Goal: Task Accomplishment & Management: Manage account settings

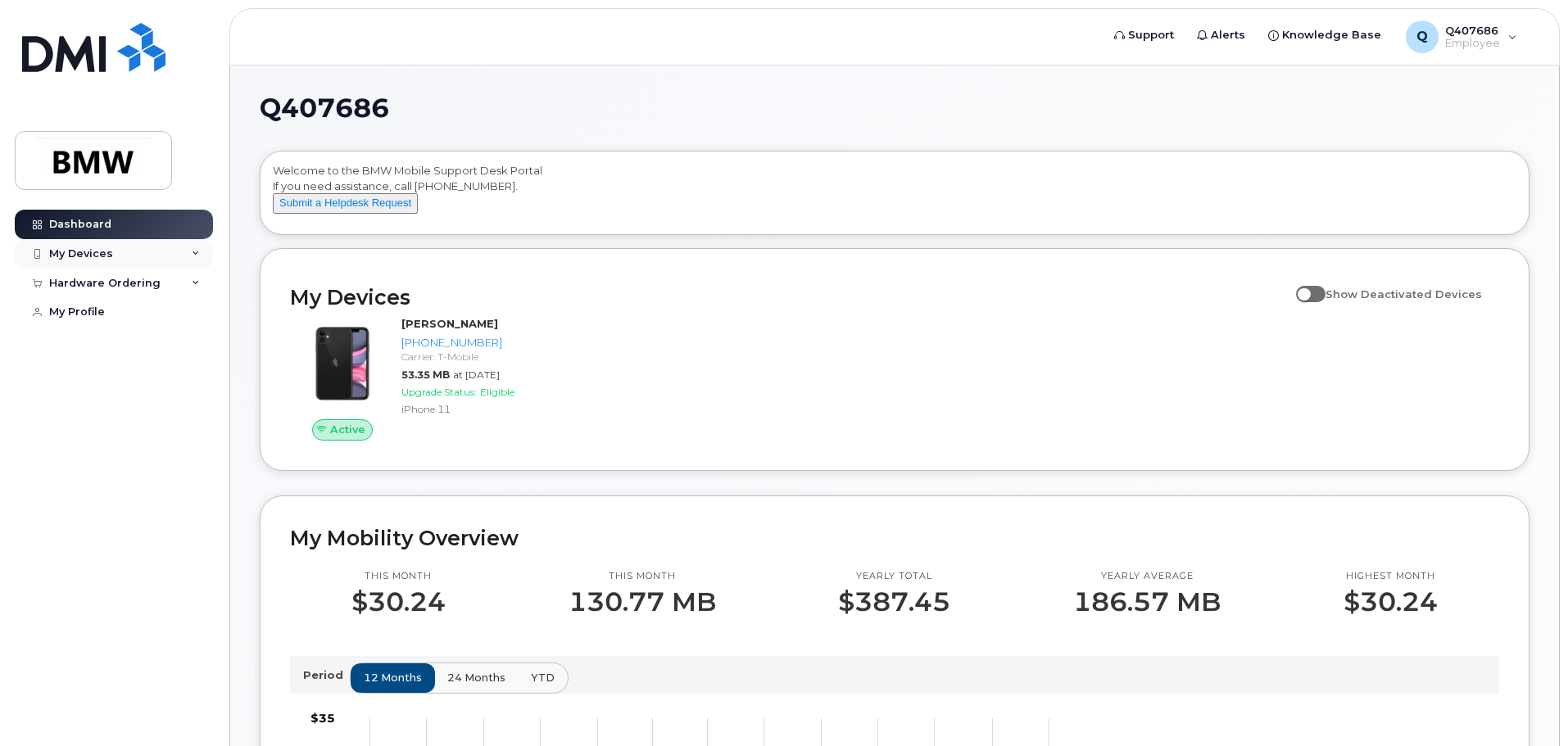
click at [192, 250] on icon at bounding box center [196, 253] width 8 height 8
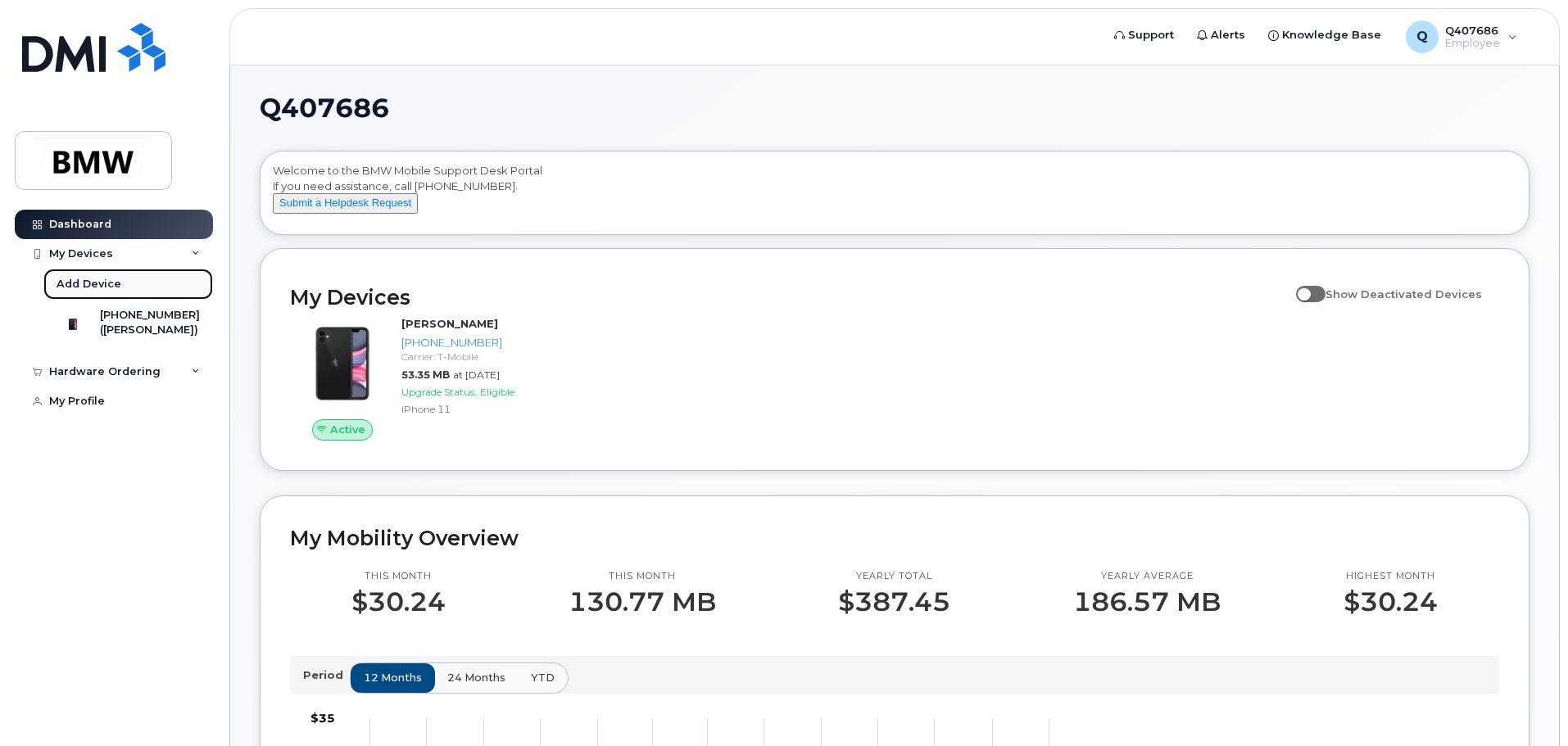
click at [110, 285] on div "Add Device" at bounding box center [89, 284] width 65 height 15
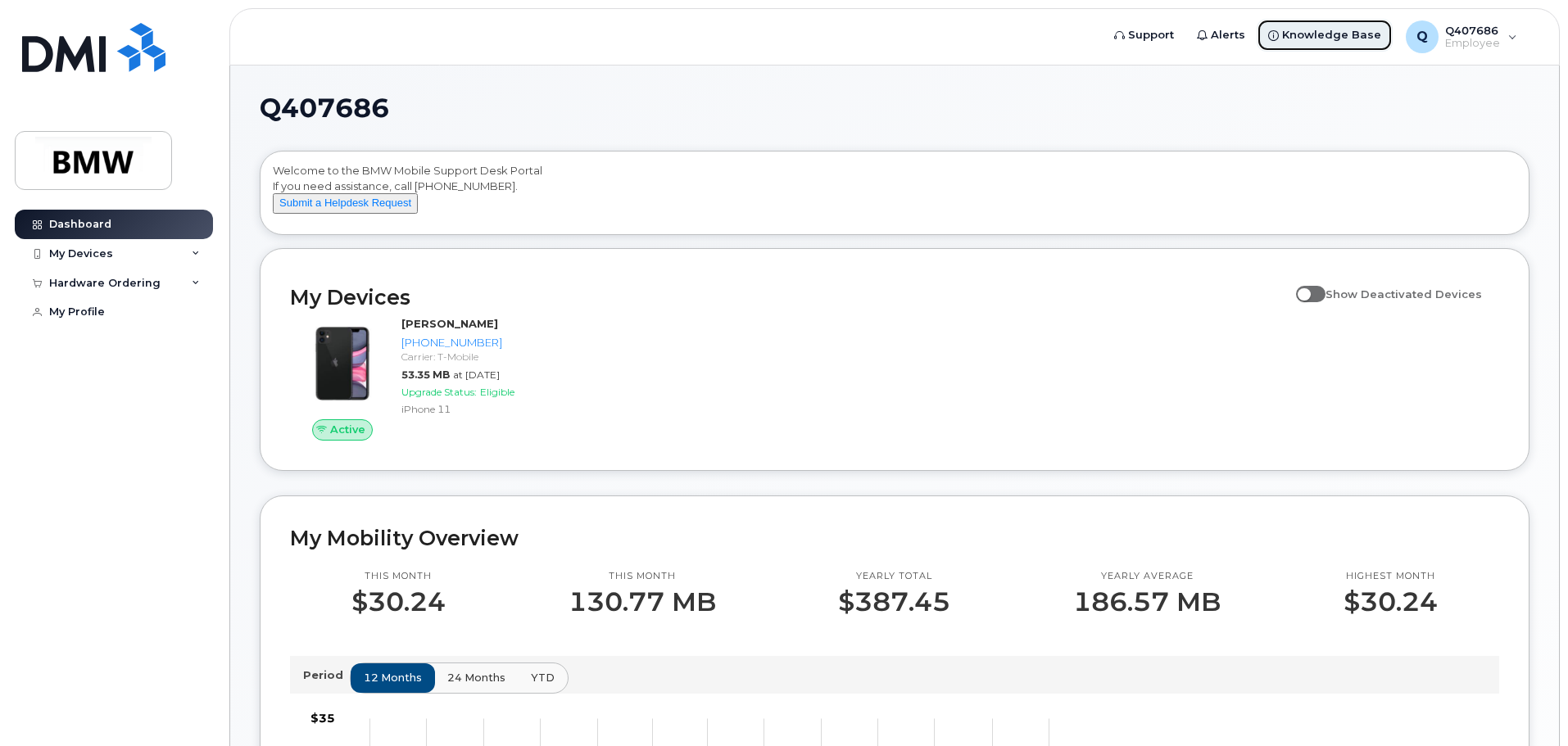
click at [1299, 36] on span "Knowledge Base" at bounding box center [1331, 35] width 99 height 16
click at [1144, 35] on span "Support" at bounding box center [1151, 35] width 46 height 16
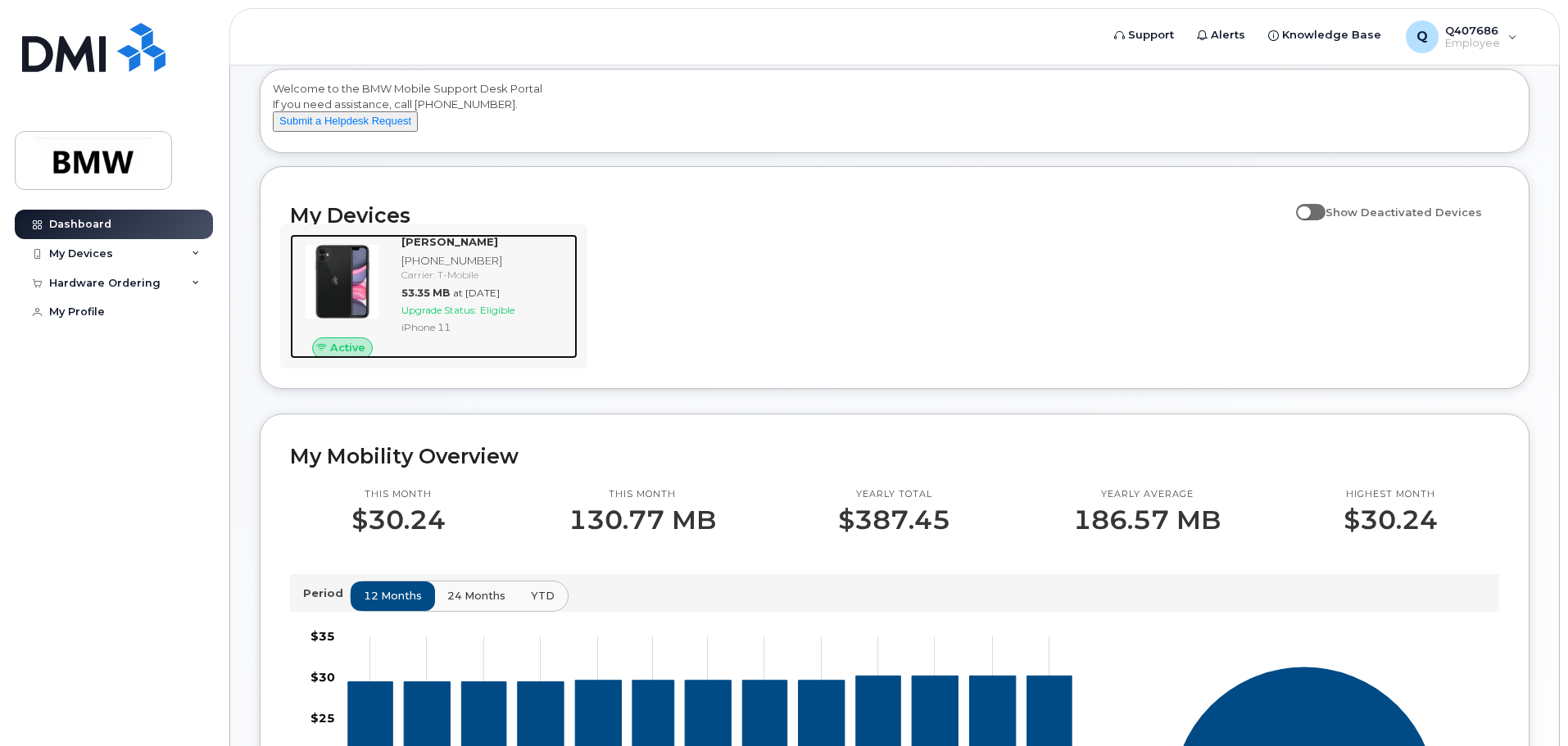
click at [402, 358] on div "Abraham Neder Ramirez 864-448-8343 Carrier: T-Mobile 53.35 MB at Sep 01, 2025 U…" at bounding box center [486, 296] width 182 height 124
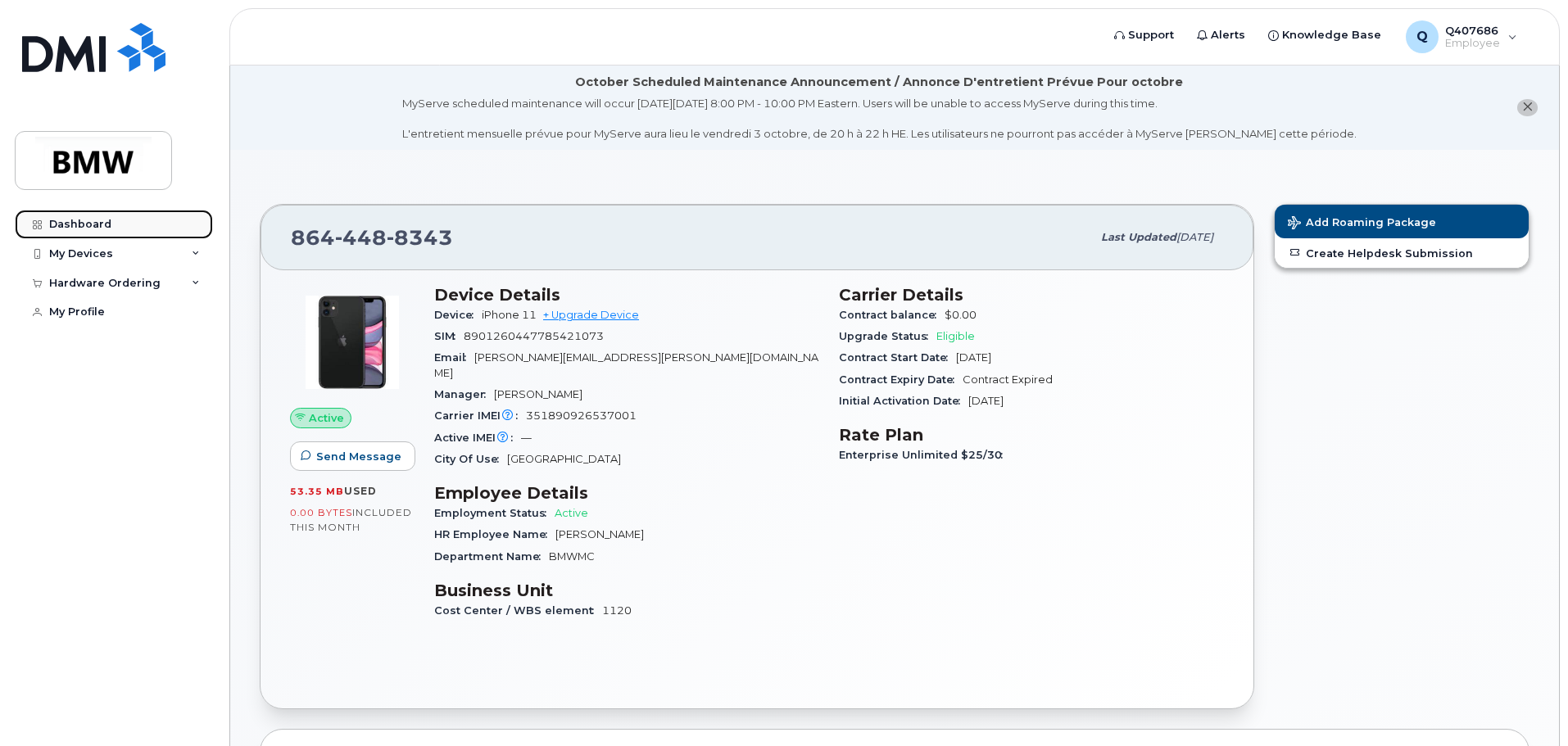
click at [53, 221] on div "Dashboard" at bounding box center [80, 224] width 62 height 13
